Goal: Information Seeking & Learning: Learn about a topic

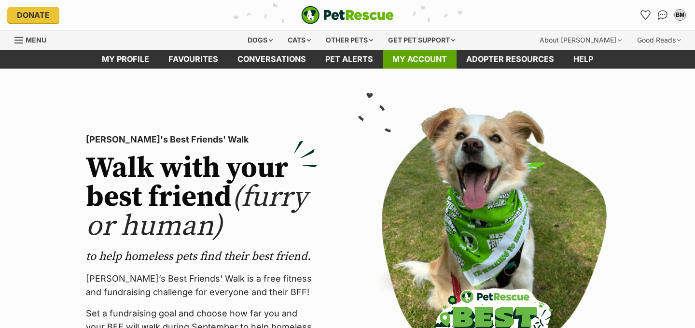
click at [416, 59] on link "My account" at bounding box center [420, 59] width 74 height 19
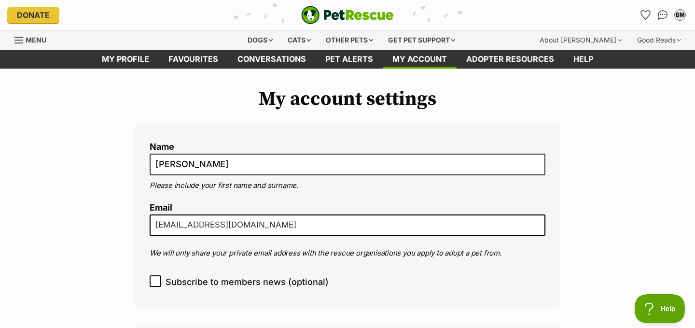
click at [250, 262] on fieldset "Name Bill Monaghan Please include your first name and surname. Email monaghan.b…" at bounding box center [348, 203] width 396 height 133
click at [204, 57] on link "Favourites" at bounding box center [193, 59] width 69 height 19
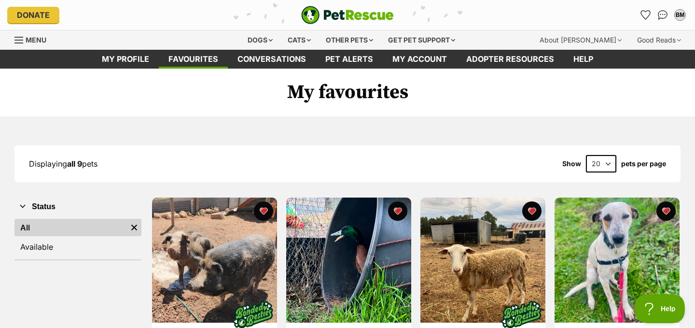
click at [208, 158] on div "Displaying all 9 pets Show 20 40 60 pets per page" at bounding box center [347, 163] width 666 height 17
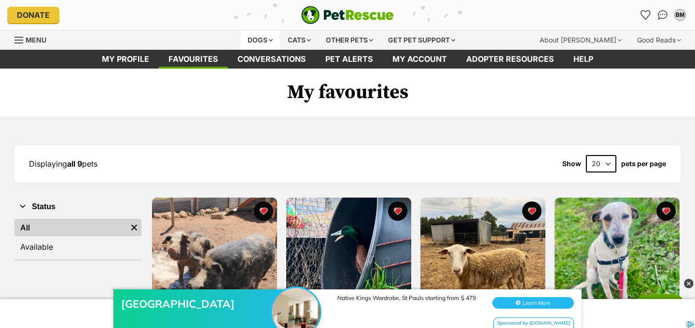
click at [263, 40] on div "Dogs" at bounding box center [260, 39] width 39 height 19
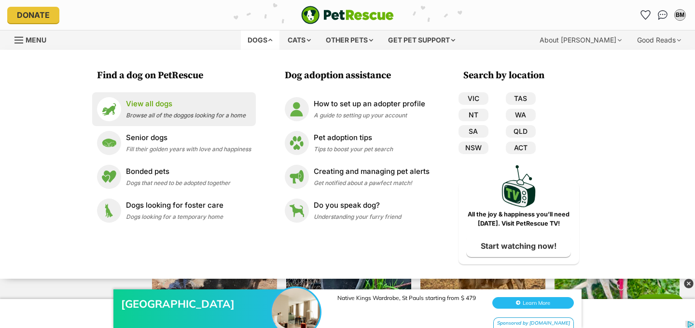
click at [156, 108] on p "View all dogs" at bounding box center [186, 103] width 120 height 11
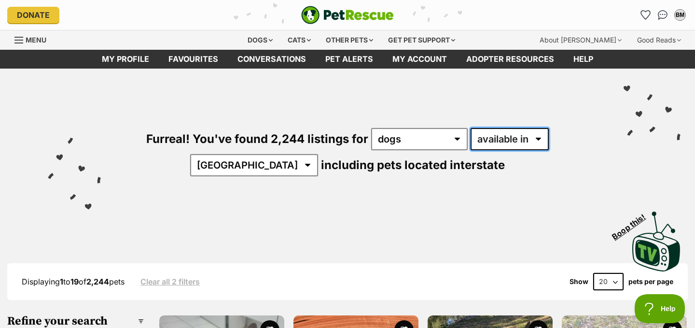
click at [470, 141] on select "available in located in" at bounding box center [509, 139] width 78 height 22
select select "disabled"
click at [470, 128] on select "available in located in" at bounding box center [509, 139] width 78 height 22
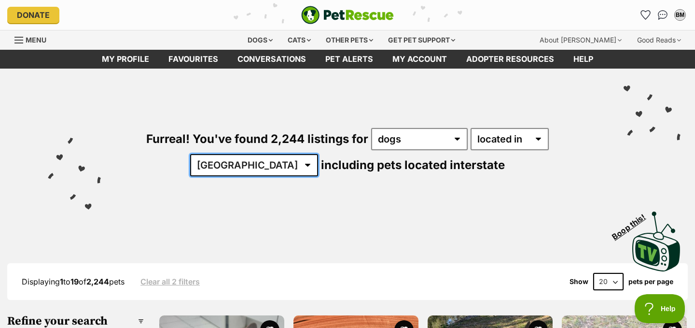
click at [318, 154] on select "Australia ACT NSW NT QLD SA TAS VIC WA" at bounding box center [254, 165] width 128 height 22
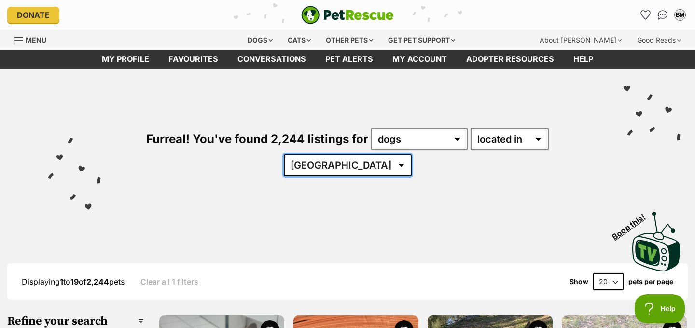
click at [411, 154] on select "Australia ACT NSW NT QLD SA TAS VIC WA" at bounding box center [348, 165] width 128 height 22
select select "WA"
click at [411, 154] on select "Australia ACT NSW NT QLD SA TAS VIC WA" at bounding box center [348, 165] width 128 height 22
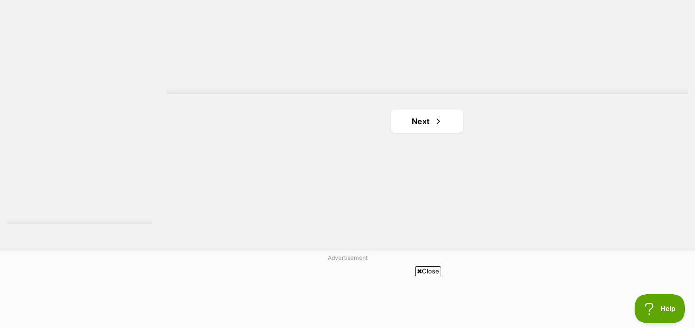
scroll to position [1812, 0]
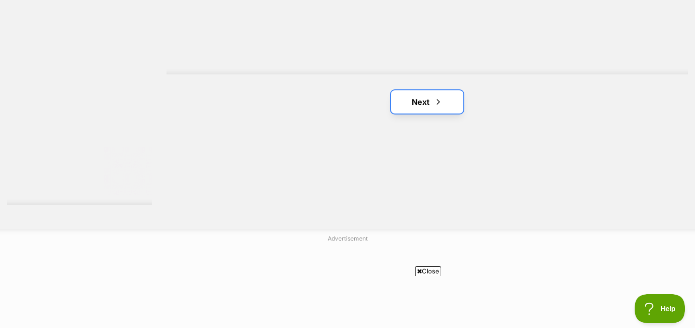
click at [424, 90] on link "Next" at bounding box center [427, 101] width 72 height 23
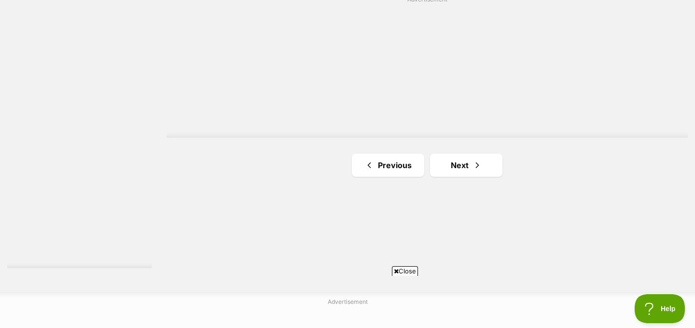
scroll to position [1756, 0]
click at [448, 147] on link "Next" at bounding box center [466, 158] width 72 height 23
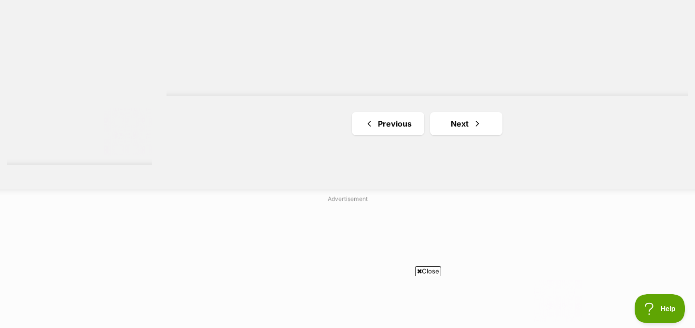
scroll to position [1852, 0]
click at [449, 111] on link "Next" at bounding box center [466, 122] width 72 height 23
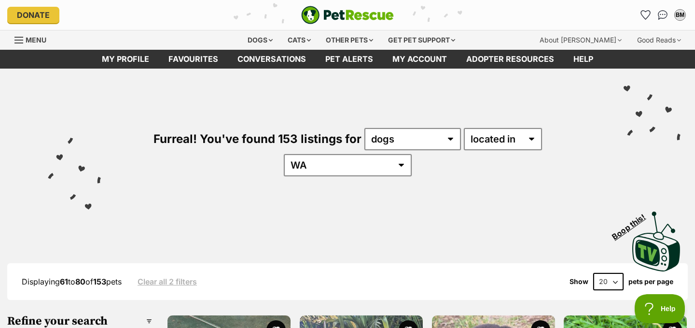
click at [421, 273] on div "Displaying 61 to 80 of 153 pets Clear all 2 filters Show 20 40 60 pets per page" at bounding box center [347, 281] width 680 height 17
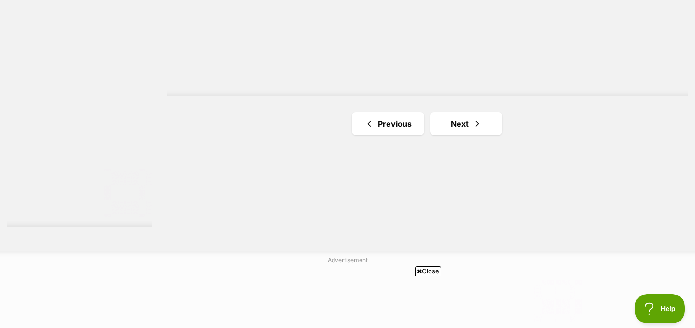
scroll to position [1795, 0]
click at [465, 108] on link "Next" at bounding box center [466, 119] width 72 height 23
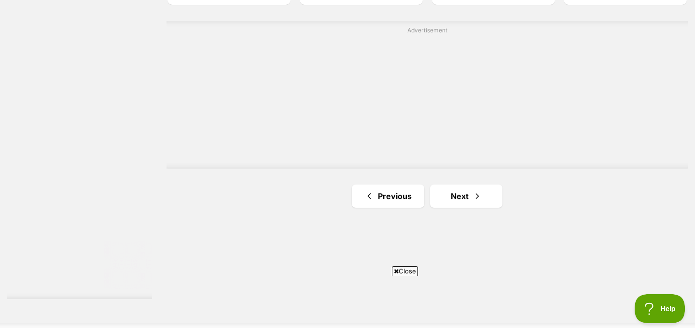
scroll to position [1737, 0]
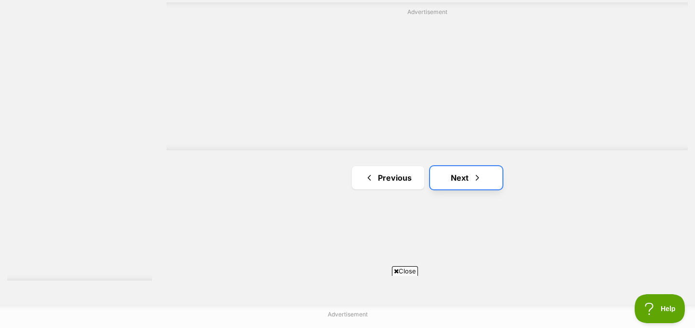
click at [458, 166] on link "Next" at bounding box center [466, 177] width 72 height 23
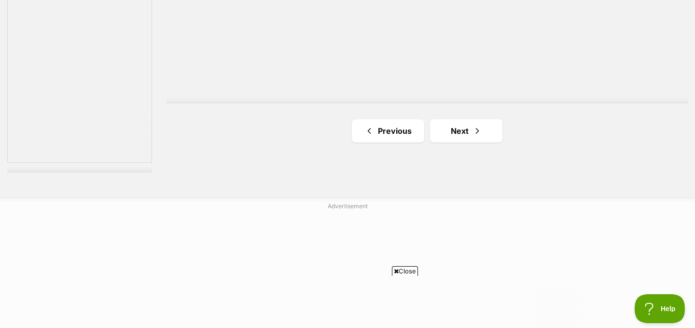
scroll to position [1849, 0]
click at [456, 115] on link "Next" at bounding box center [466, 126] width 72 height 23
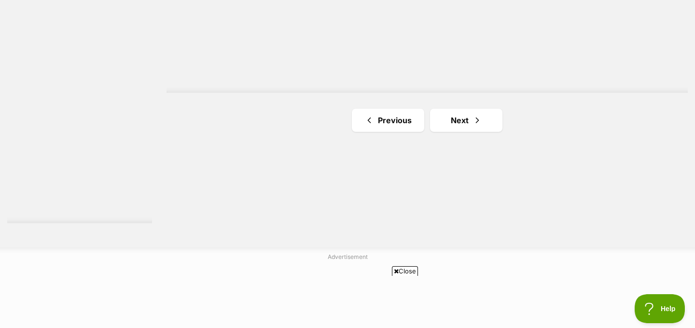
scroll to position [1795, 0]
click at [456, 108] on link "Next" at bounding box center [466, 119] width 72 height 23
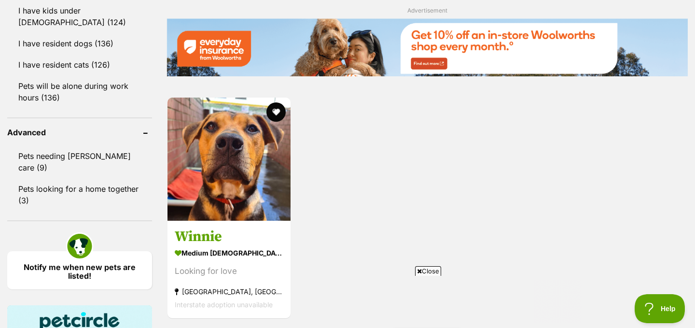
scroll to position [1177, 0]
